Goal: Use online tool/utility: Use online tool/utility

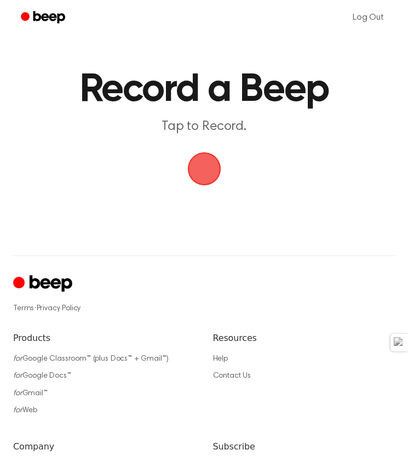
click at [204, 176] on span "button" at bounding box center [204, 168] width 39 height 39
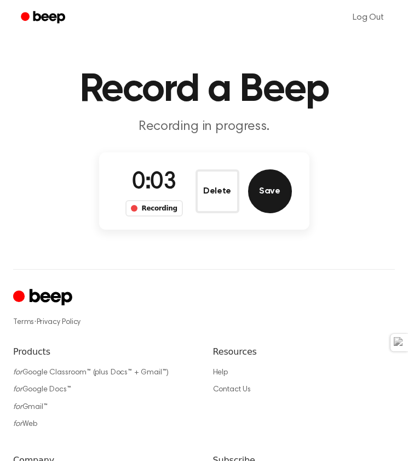
click at [269, 188] on button "Save" at bounding box center [270, 191] width 44 height 44
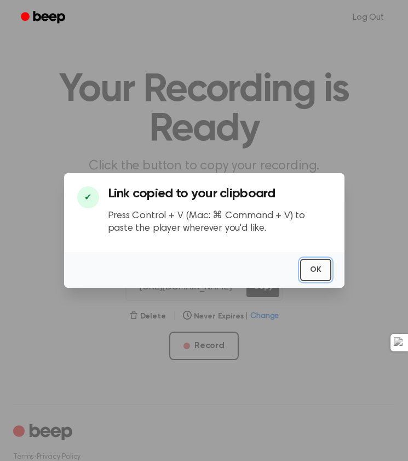
click at [317, 264] on button "OK" at bounding box center [315, 269] width 31 height 22
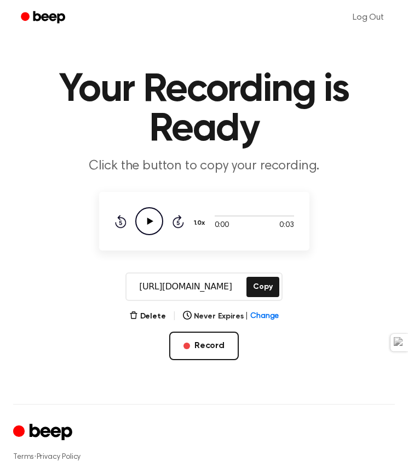
click at [151, 229] on icon "Play Audio" at bounding box center [149, 221] width 28 height 28
click at [144, 217] on icon "Play Audio" at bounding box center [149, 221] width 28 height 28
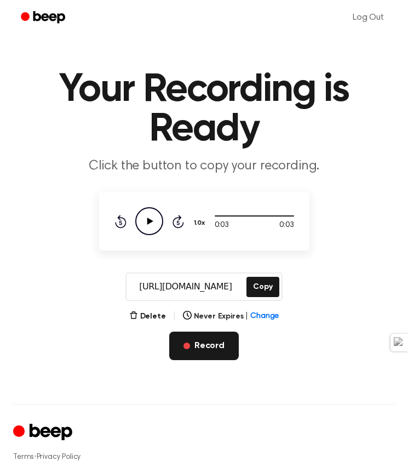
click at [209, 337] on button "Record" at bounding box center [204, 345] width 70 height 28
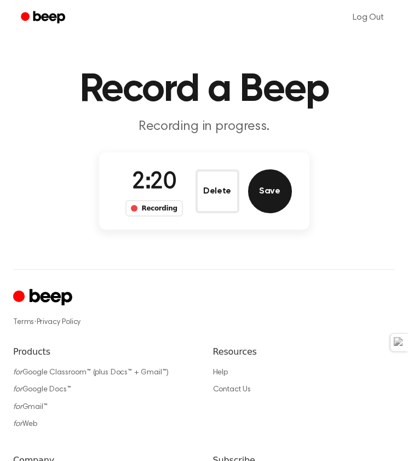
click at [271, 186] on button "Save" at bounding box center [270, 191] width 44 height 44
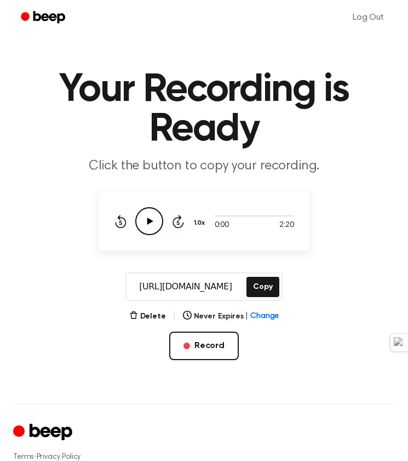
click at [147, 217] on icon at bounding box center [150, 220] width 6 height 7
click at [146, 222] on icon "Pause Audio" at bounding box center [149, 221] width 28 height 28
click at [272, 281] on button "Copy" at bounding box center [262, 287] width 32 height 20
